Goal: Check status: Check status

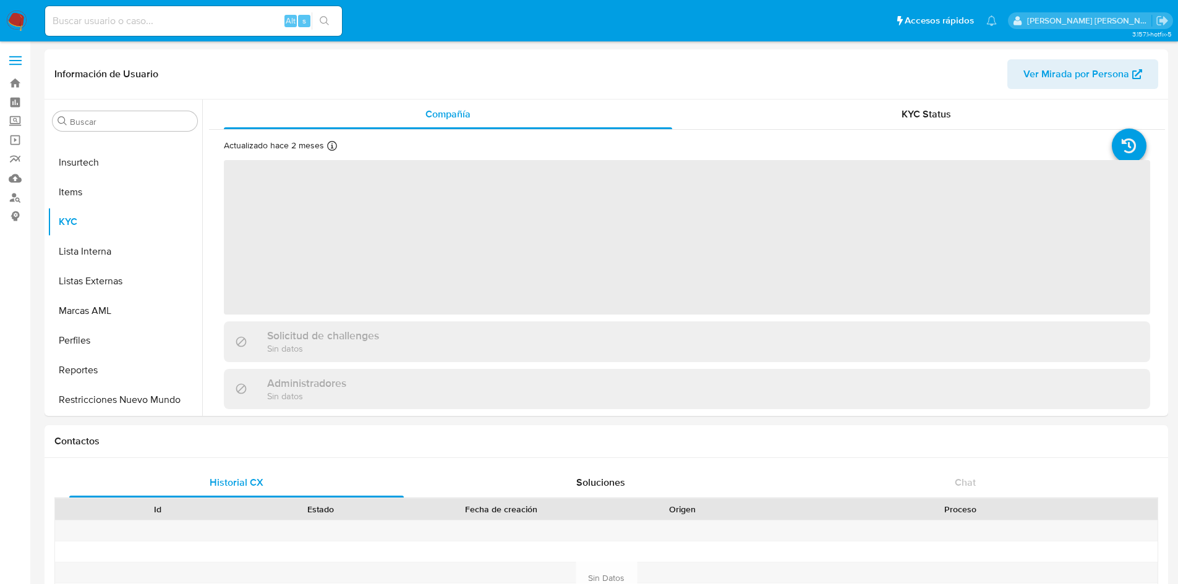
scroll to position [552, 0]
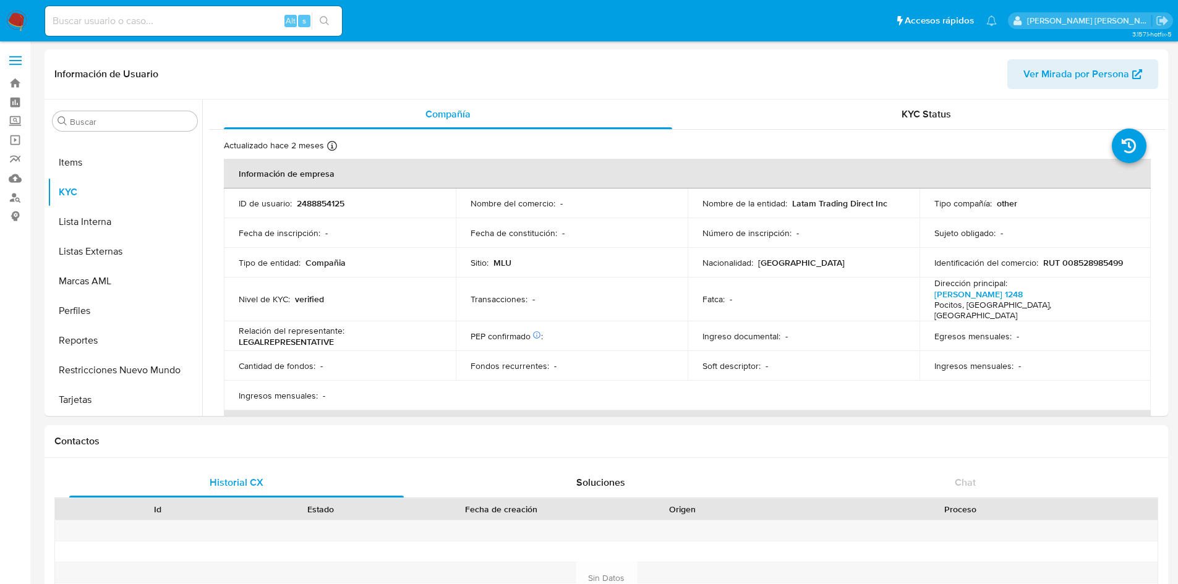
select select "10"
click at [155, 16] on input at bounding box center [193, 21] width 297 height 16
paste input "1997744788"
type input "1997744788"
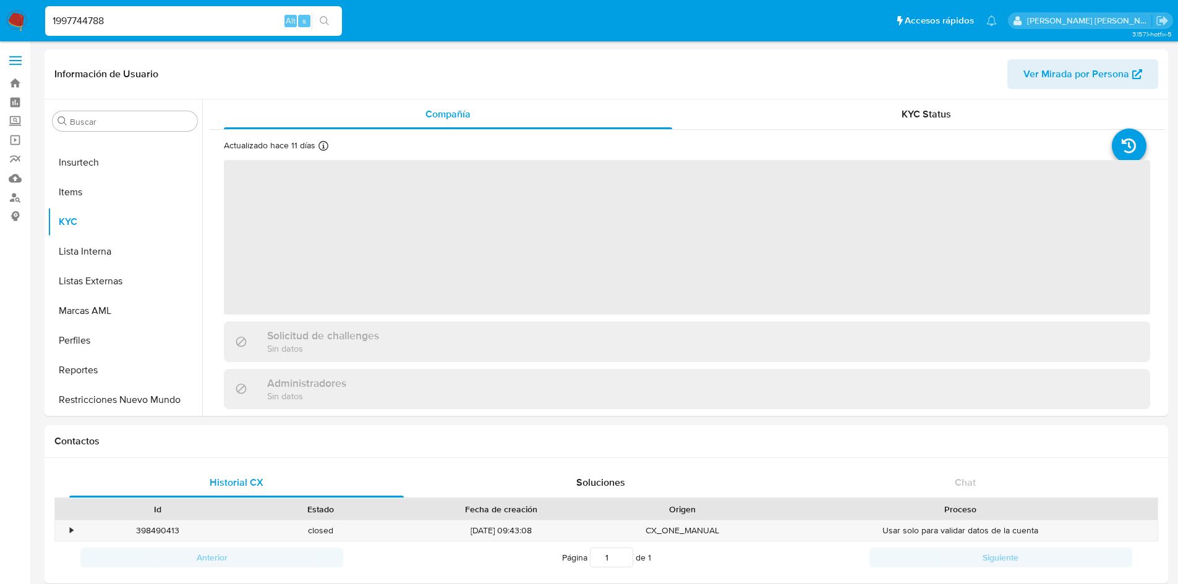
scroll to position [552, 0]
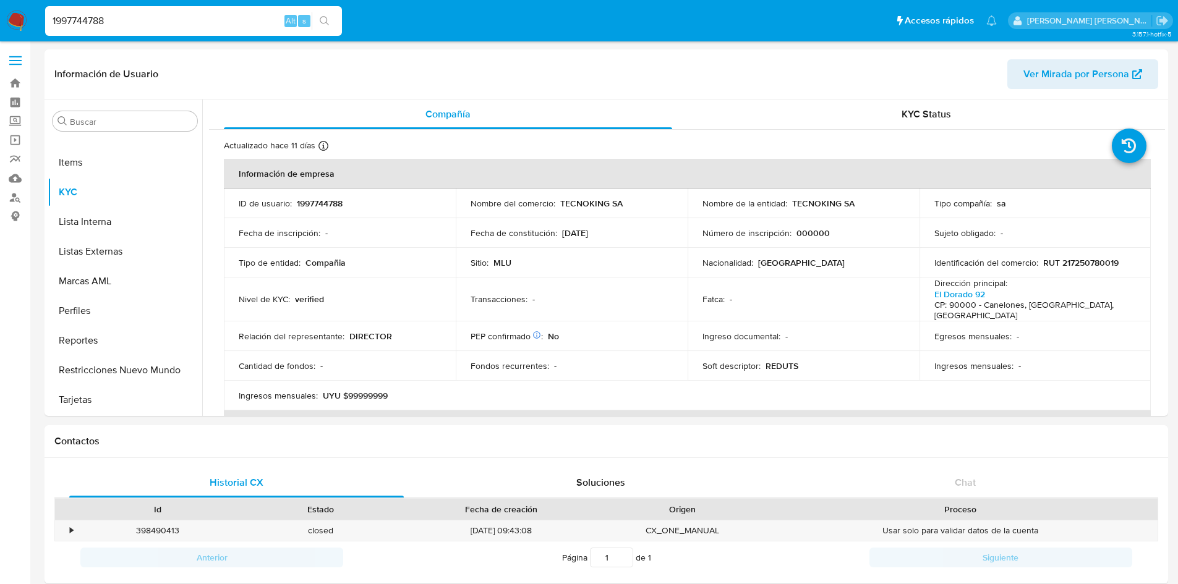
select select "10"
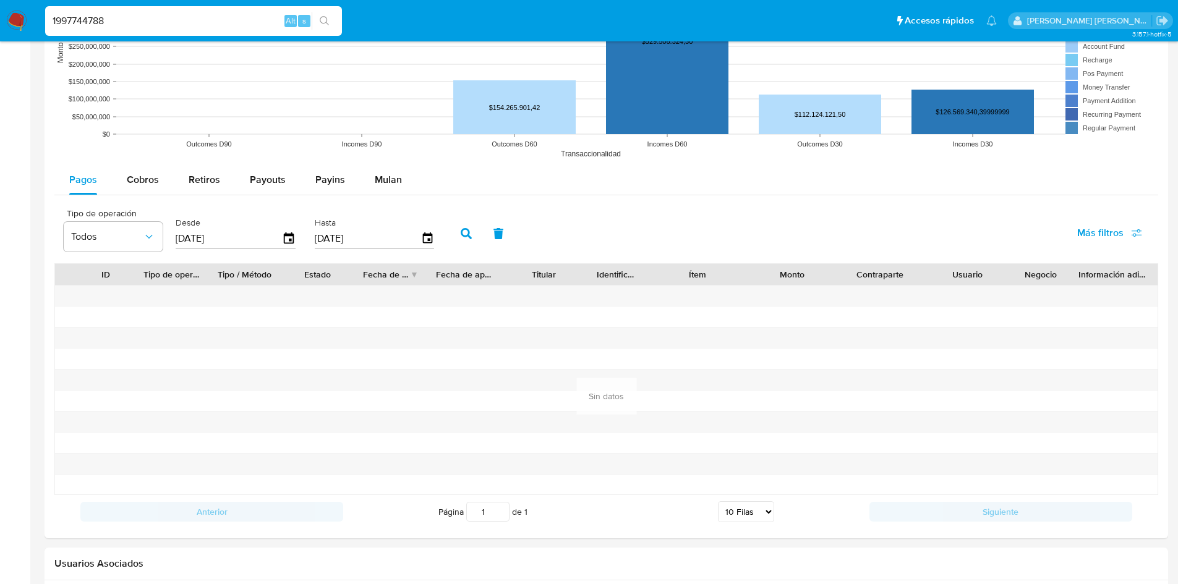
scroll to position [949, 0]
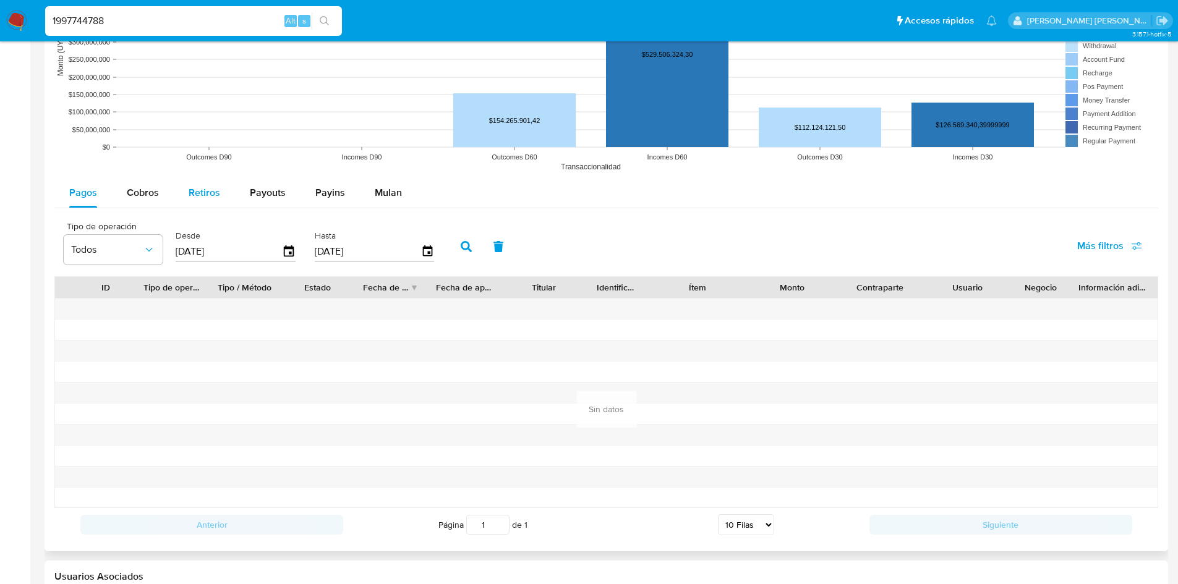
click at [213, 195] on span "Retiros" at bounding box center [205, 193] width 32 height 14
select select "10"
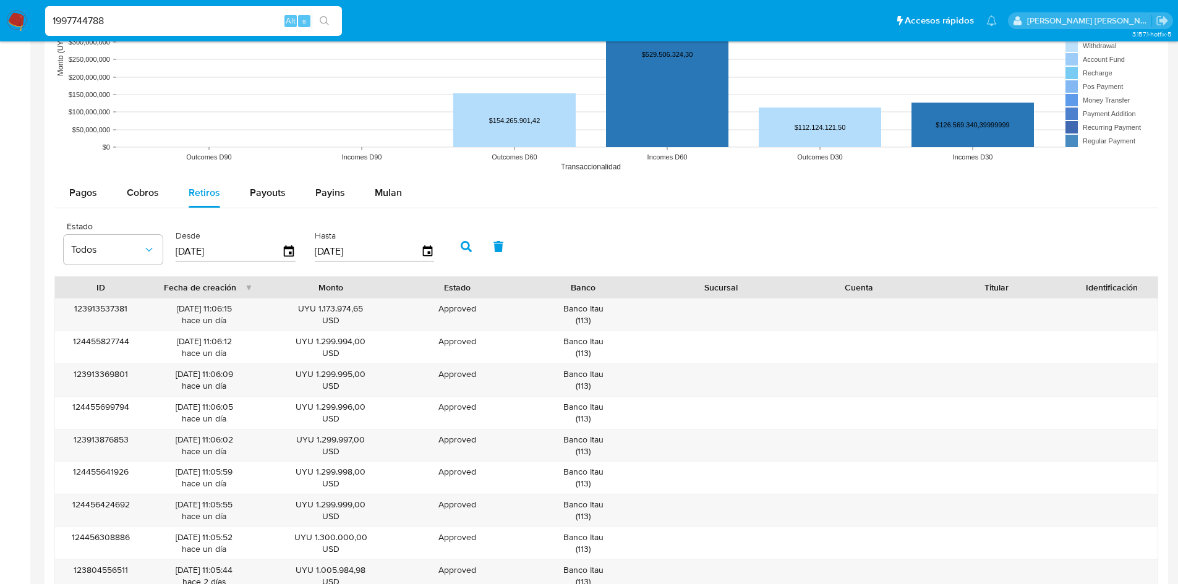
scroll to position [699, 0]
click at [145, 190] on span "Cobros" at bounding box center [143, 193] width 32 height 14
select select "10"
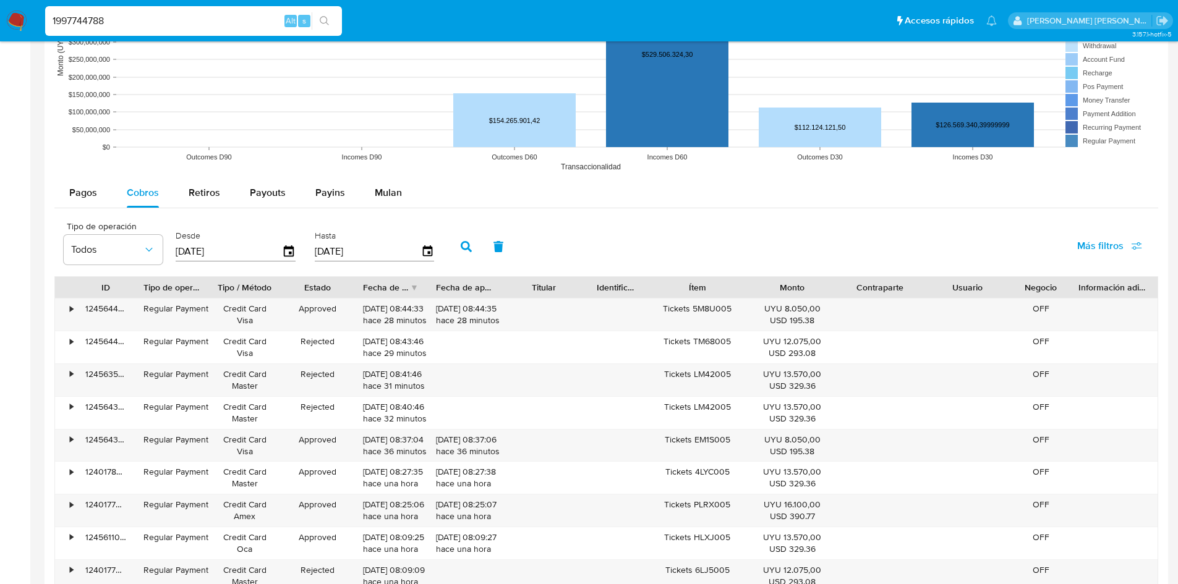
click at [24, 155] on aside "Bandeja Tablero Screening Búsqueda en Listas Watchlist Herramientas Operaciones…" at bounding box center [15, 94] width 30 height 2087
